Goal: Transaction & Acquisition: Purchase product/service

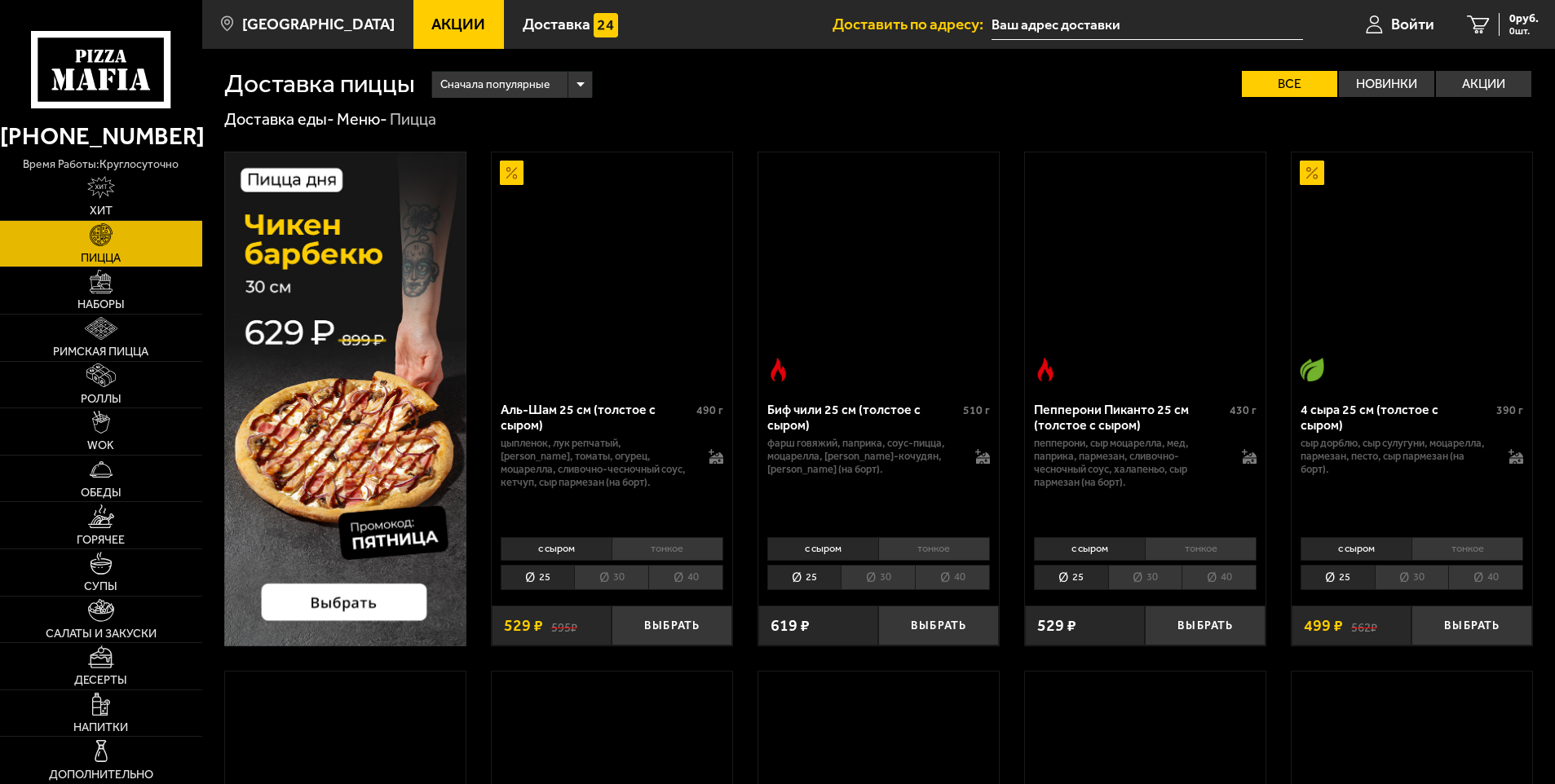
scroll to position [1957, 0]
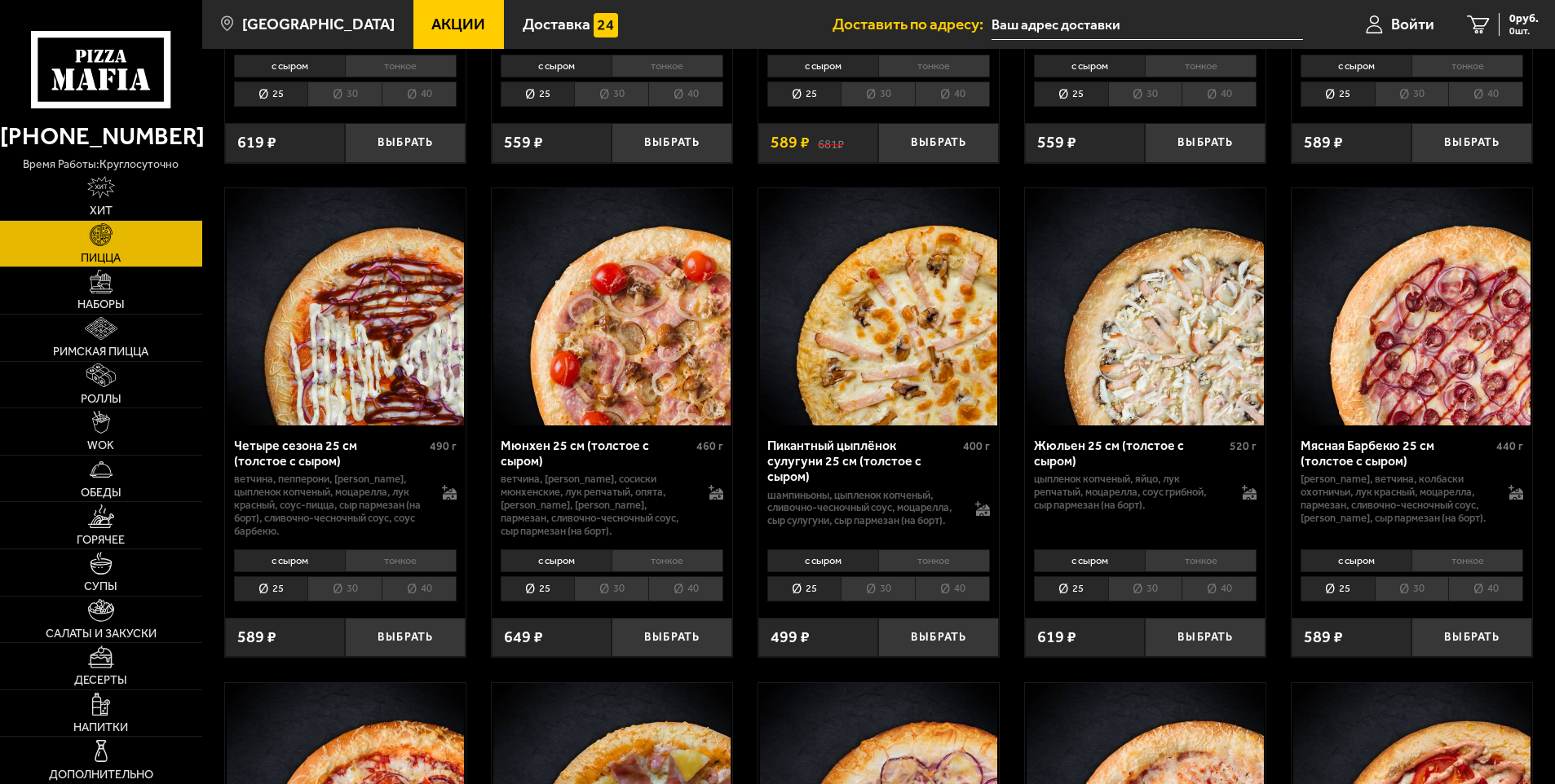
click at [431, 29] on span "Акции" at bounding box center [458, 23] width 54 height 15
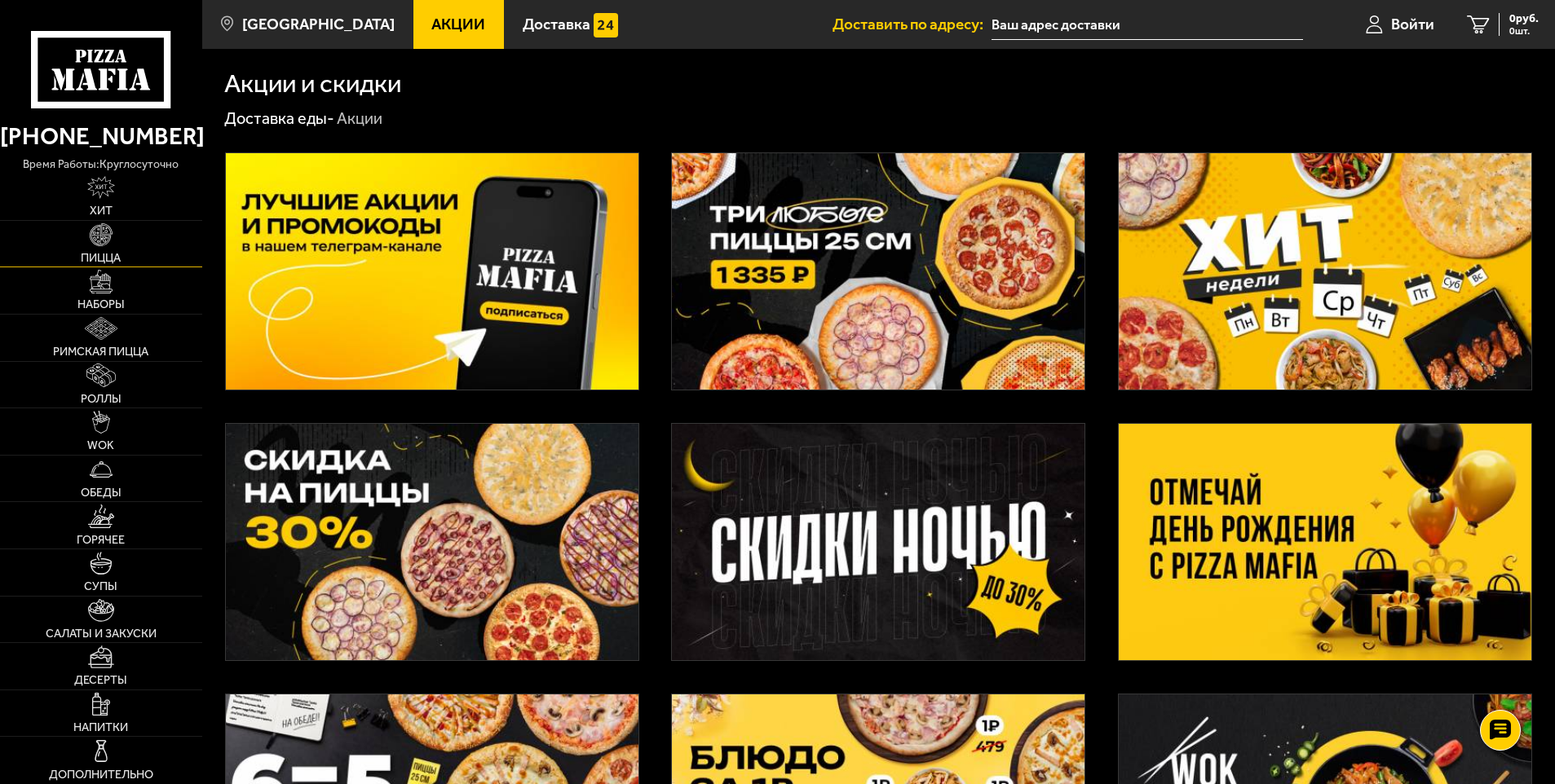
click at [109, 240] on img at bounding box center [100, 234] width 22 height 22
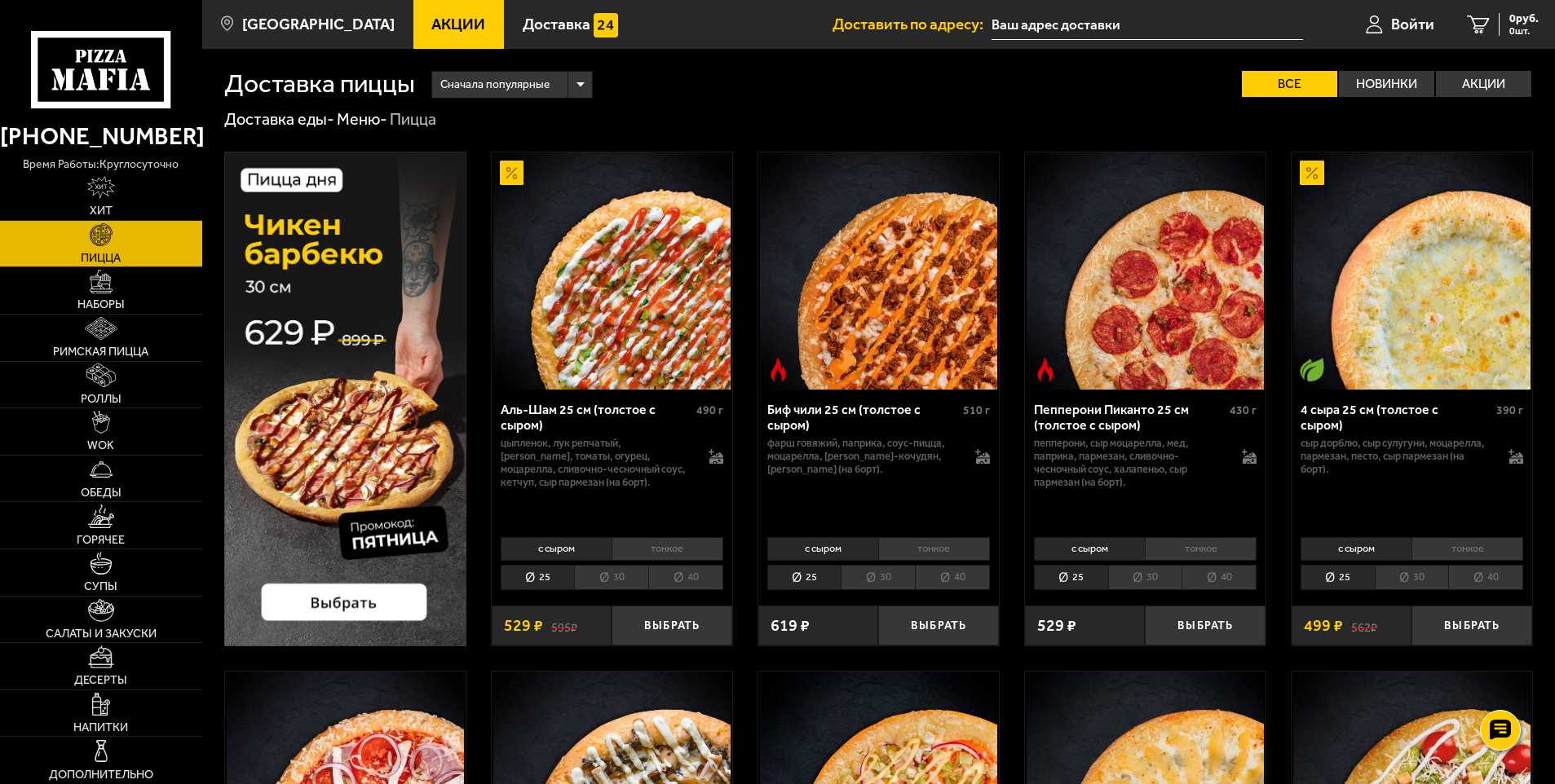
click at [316, 310] on img at bounding box center [345, 399] width 242 height 495
